Goal: Download file/media

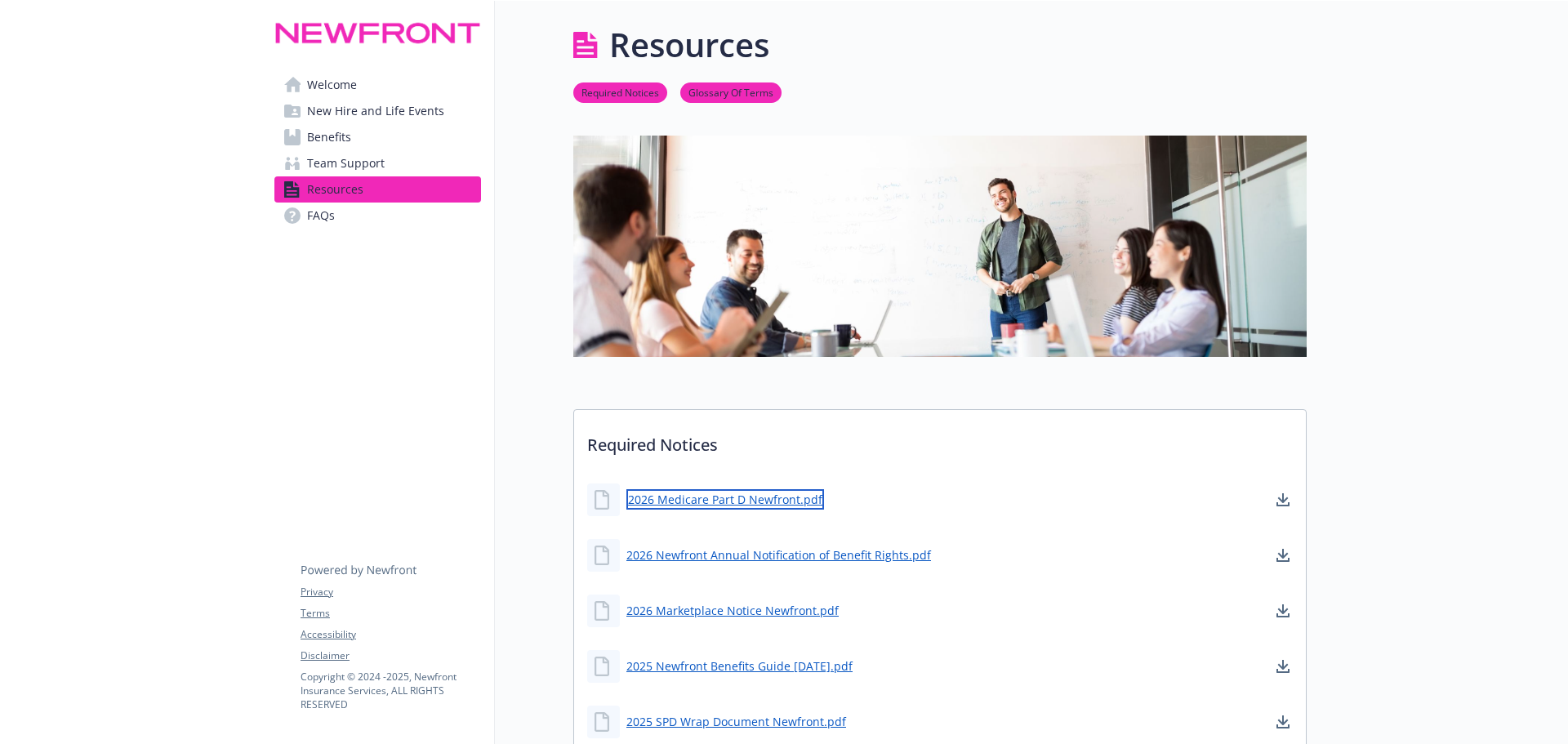
click at [743, 495] on link "2026 Medicare Part D Newfront.pdf" at bounding box center [724, 499] width 198 height 21
